Goal: Task Accomplishment & Management: Complete application form

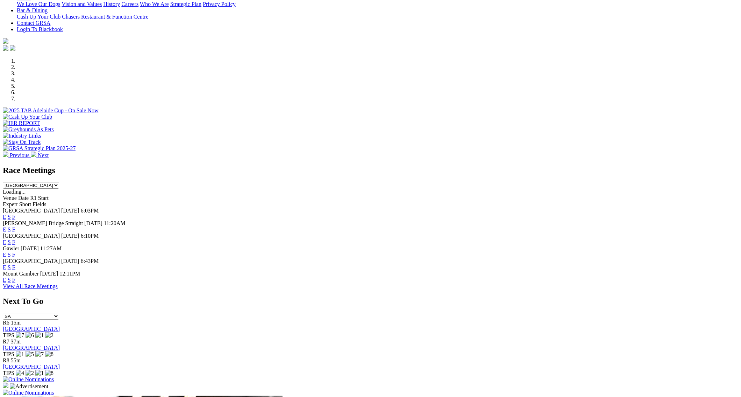
scroll to position [186, 0]
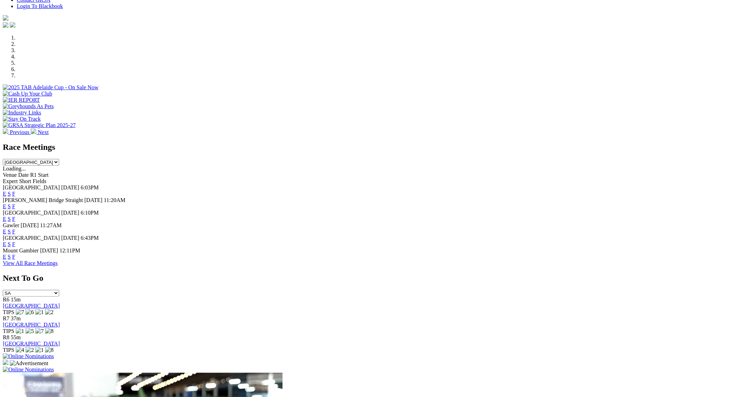
click at [15, 257] on link "F" at bounding box center [13, 257] width 3 height 6
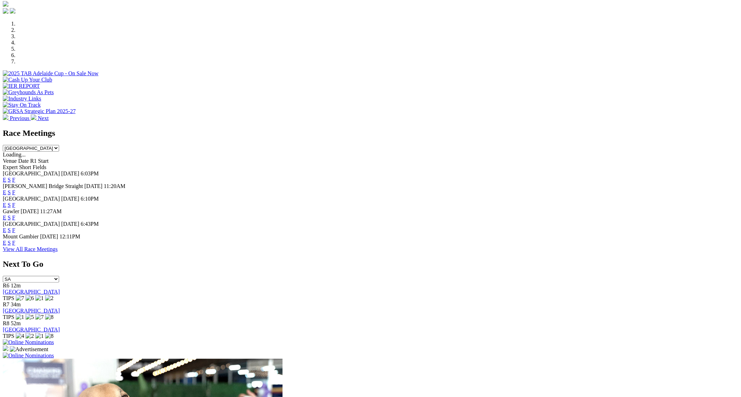
scroll to position [214, 0]
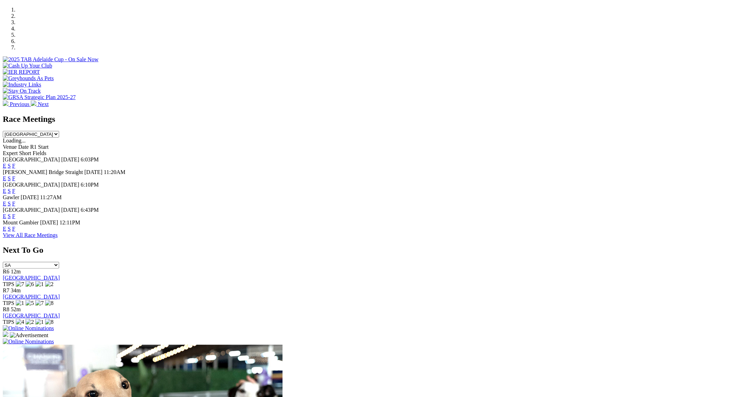
click at [54, 325] on img at bounding box center [28, 328] width 51 height 6
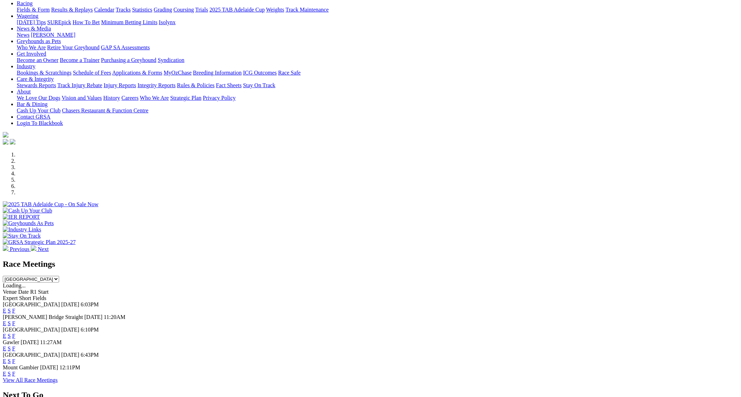
scroll to position [102, 0]
